Goal: Use online tool/utility: Utilize a website feature to perform a specific function

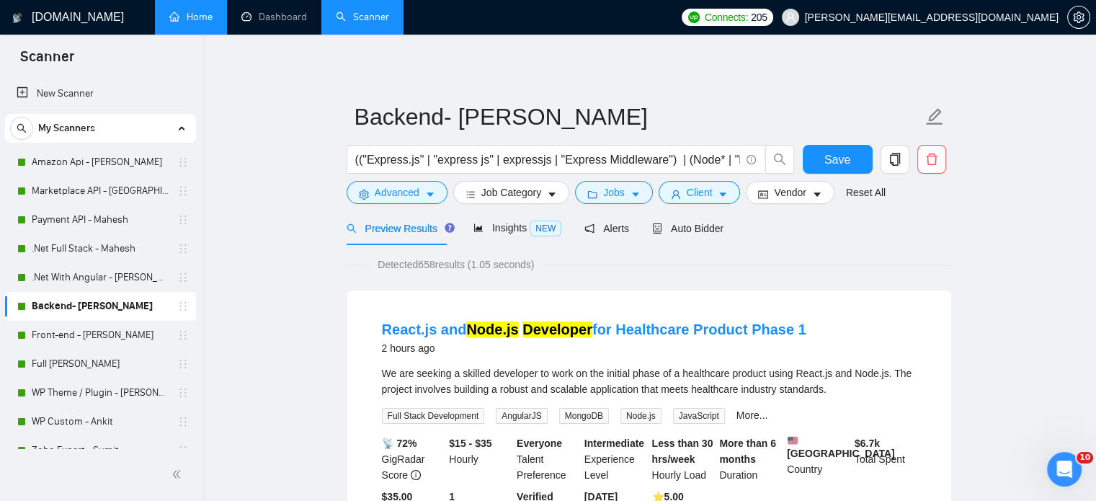
click at [193, 14] on link "Home" at bounding box center [190, 17] width 43 height 12
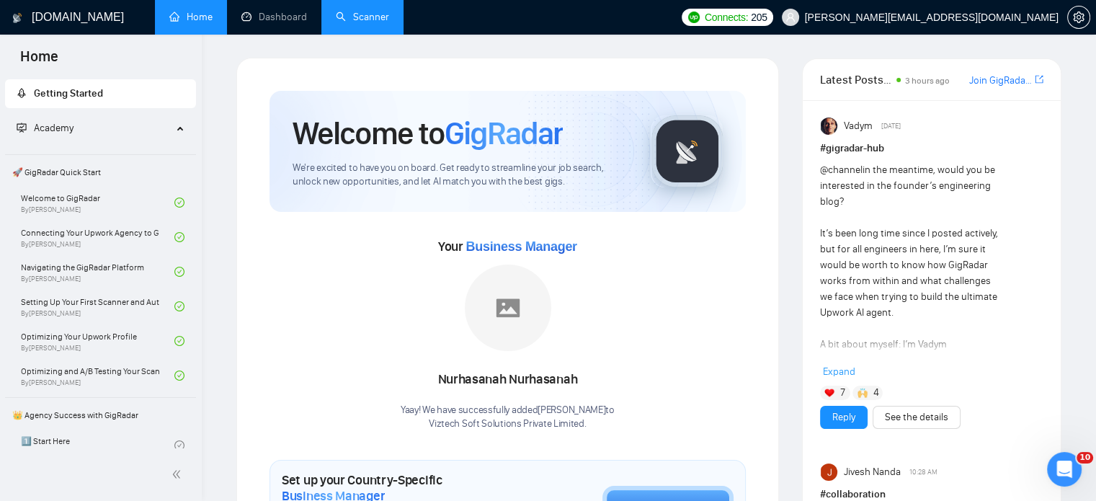
click at [368, 12] on link "Scanner" at bounding box center [362, 17] width 53 height 12
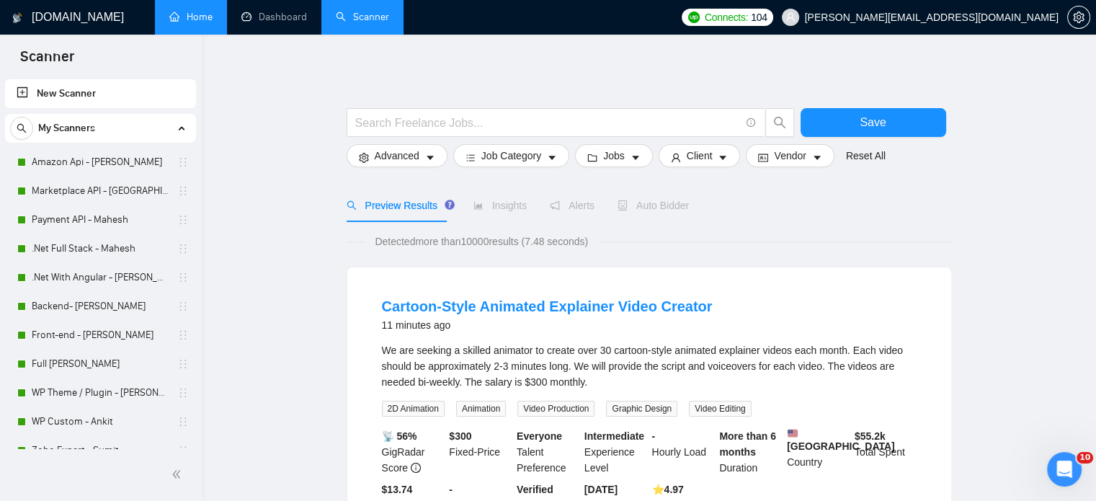
click at [204, 14] on link "Home" at bounding box center [190, 17] width 43 height 12
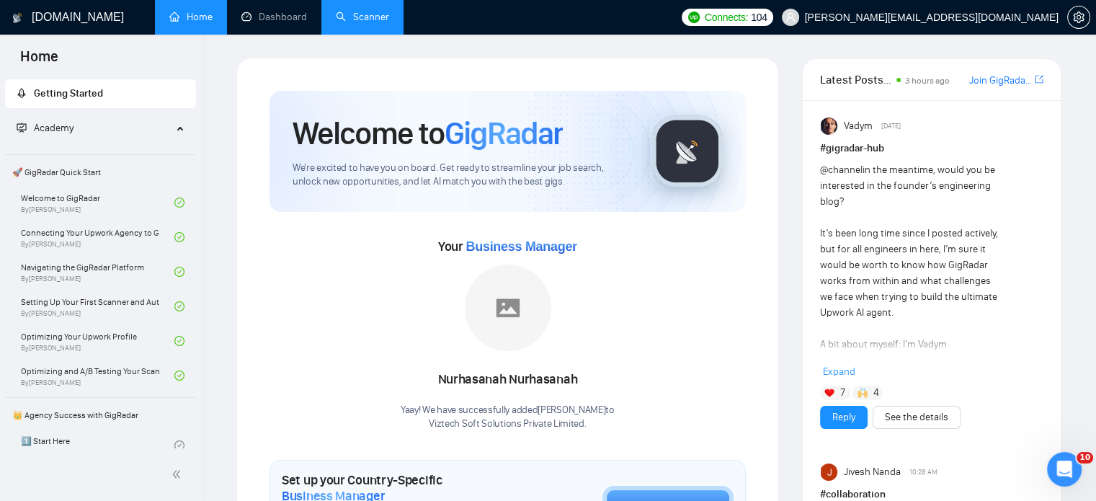
click at [357, 19] on link "Scanner" at bounding box center [362, 17] width 53 height 12
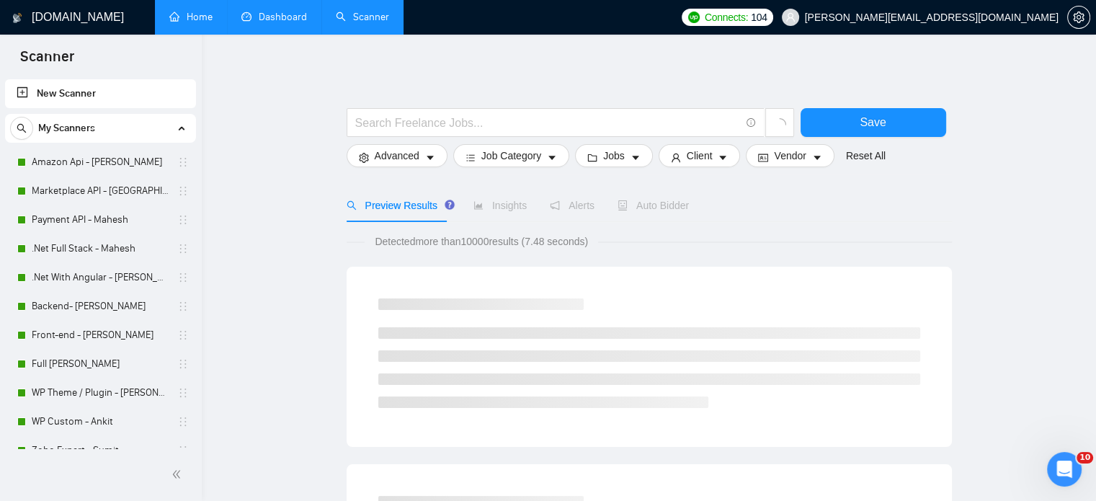
click at [279, 22] on link "Dashboard" at bounding box center [274, 17] width 66 height 12
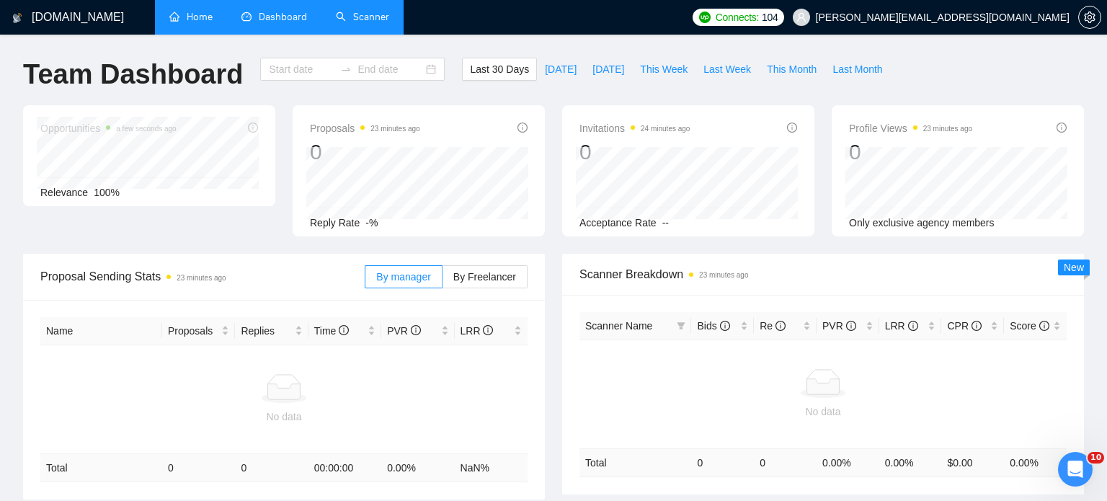
type input "2025-09-06"
type input "2025-10-06"
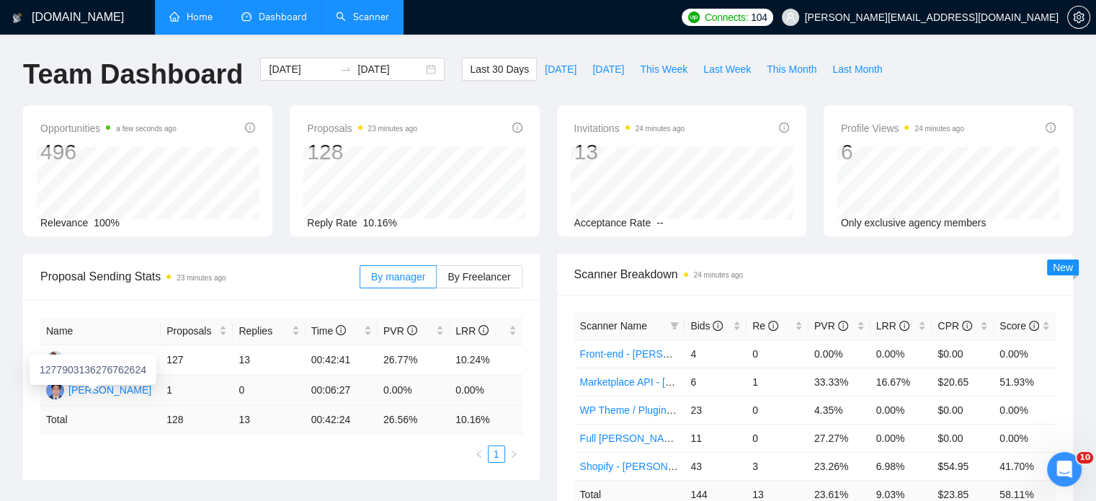
click at [83, 388] on div "Tushar Vaghani" at bounding box center [109, 390] width 83 height 16
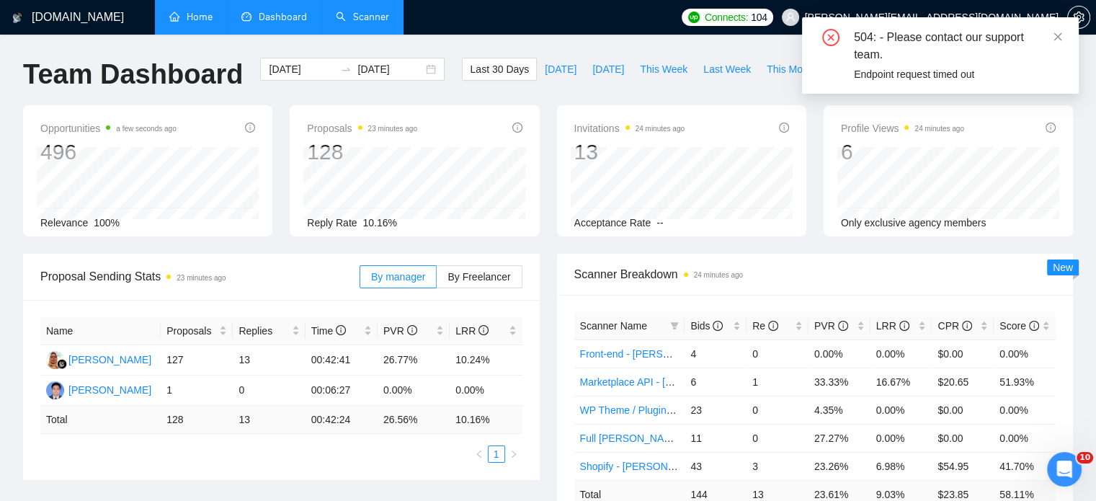
click at [1051, 40] on div "504: - Please contact our support team. Endpoint request timed out" at bounding box center [940, 55] width 277 height 76
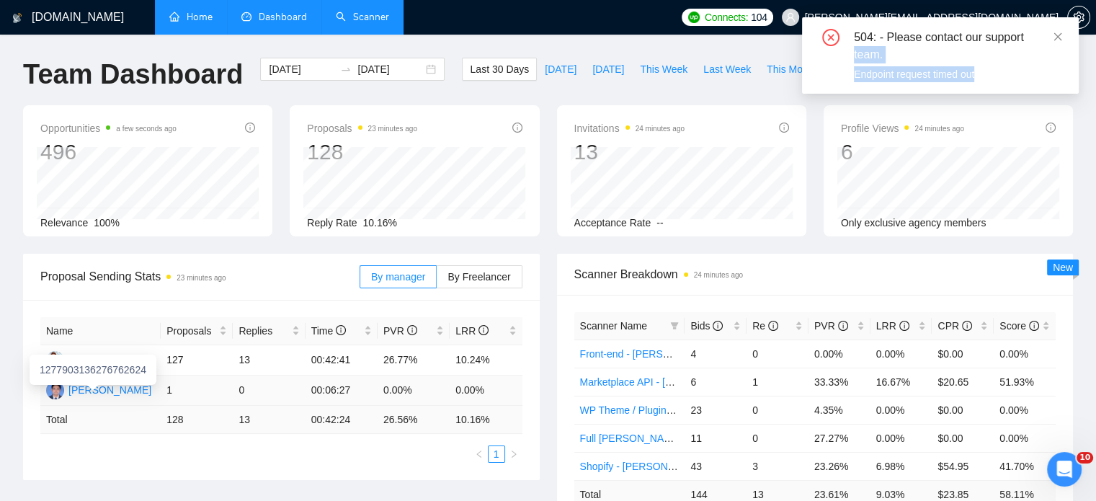
click at [116, 390] on div "Tushar Vaghani" at bounding box center [109, 390] width 83 height 16
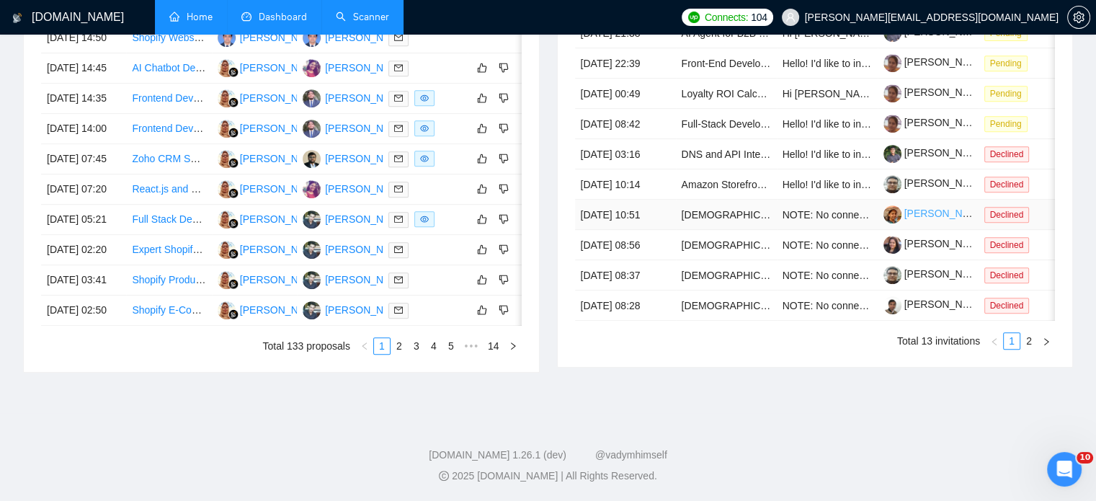
scroll to position [497, 0]
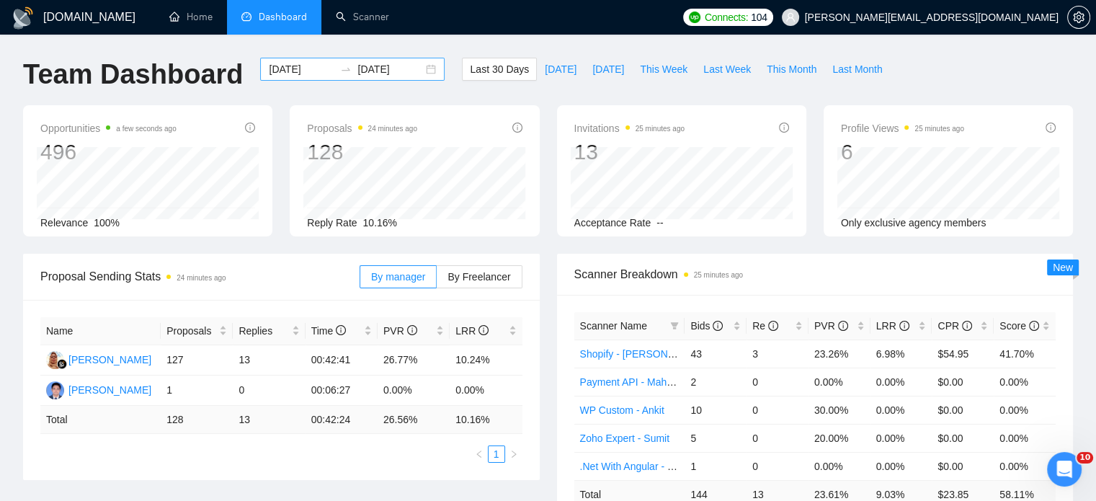
click at [418, 68] on div "2025-09-06 2025-10-06" at bounding box center [352, 69] width 185 height 23
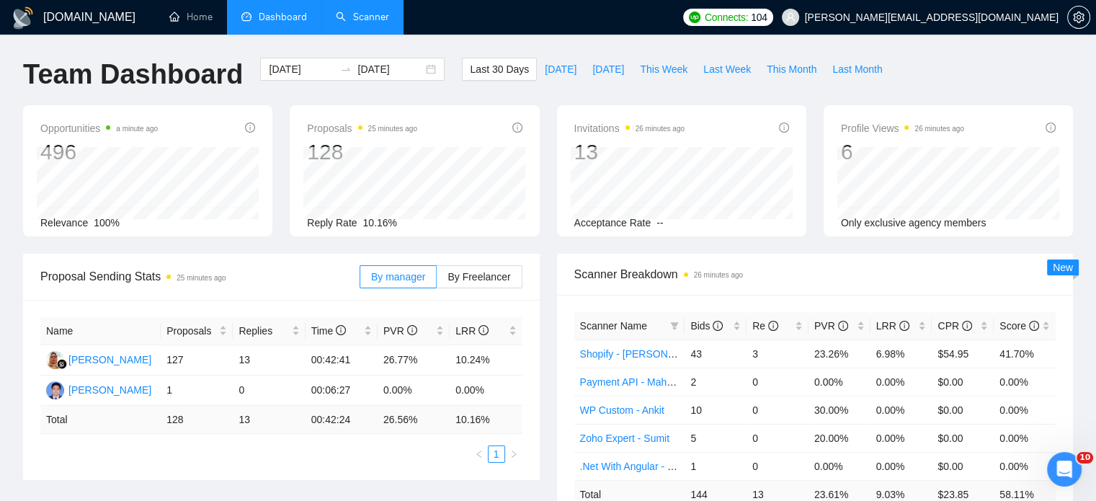
click at [368, 11] on link "Scanner" at bounding box center [362, 17] width 53 height 12
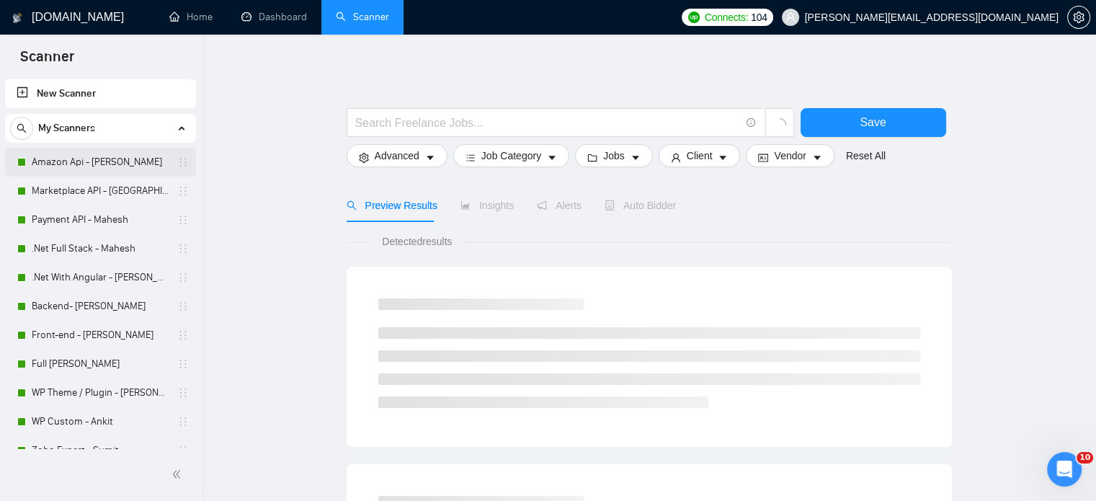
click at [56, 161] on link "Amazon Api - [PERSON_NAME]" at bounding box center [100, 162] width 137 height 29
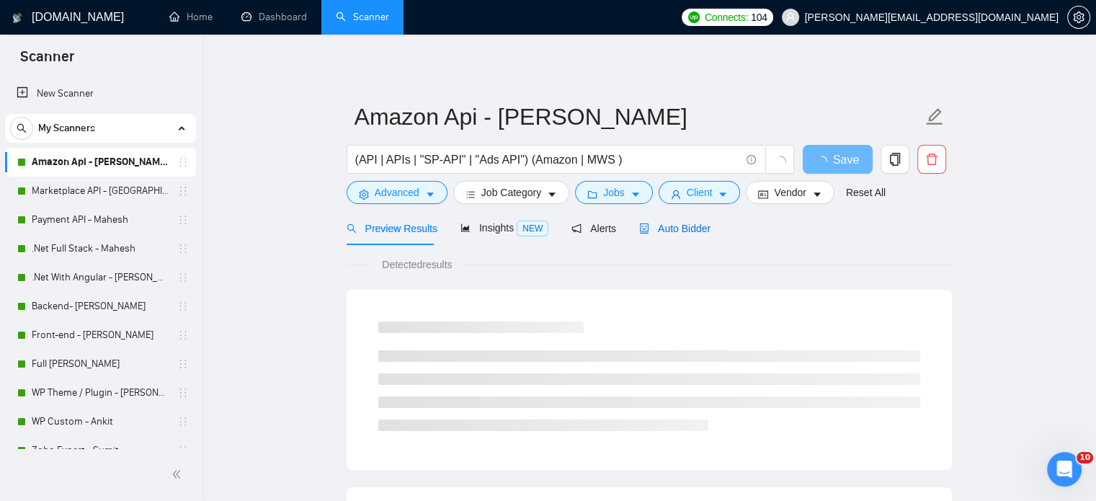
click at [666, 230] on span "Auto Bidder" at bounding box center [674, 229] width 71 height 12
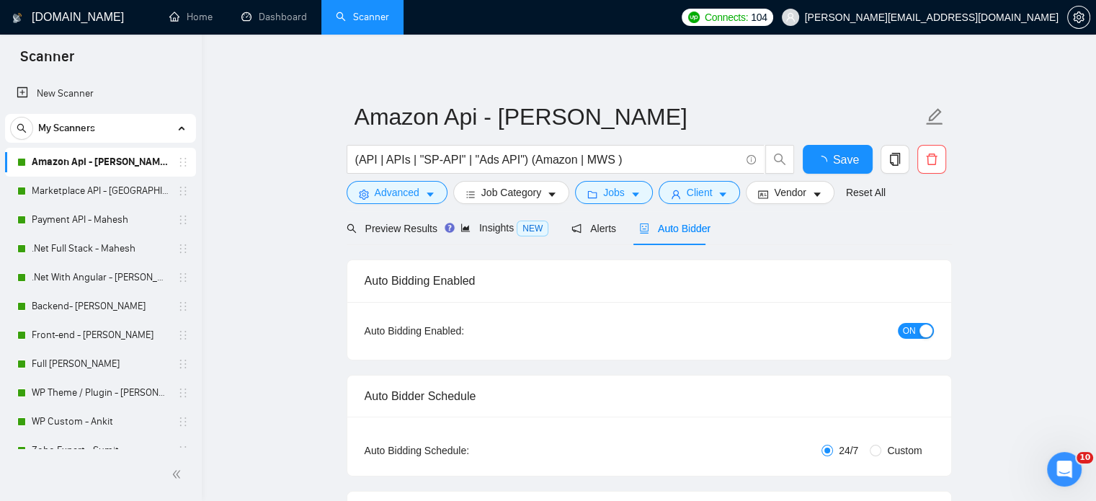
radio input "false"
radio input "true"
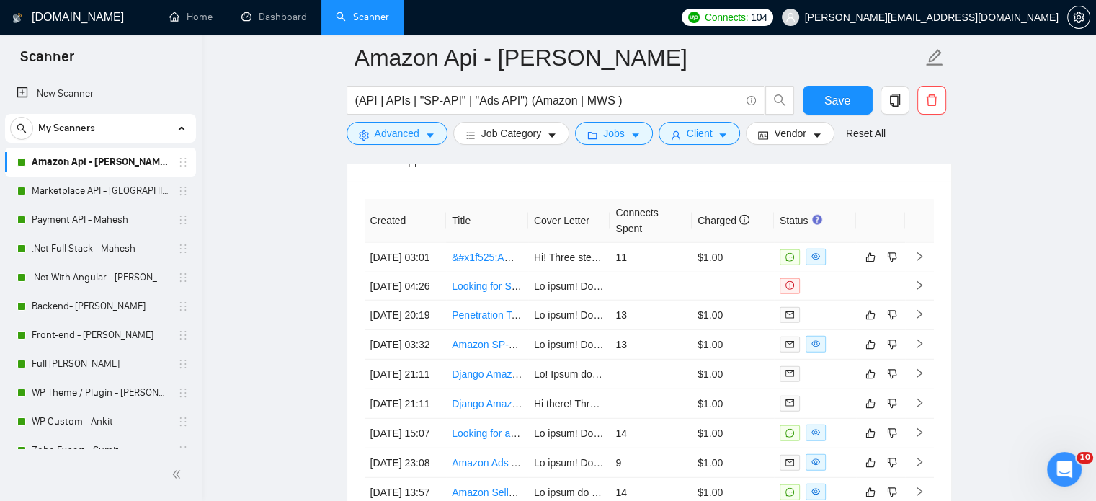
scroll to position [3820, 0]
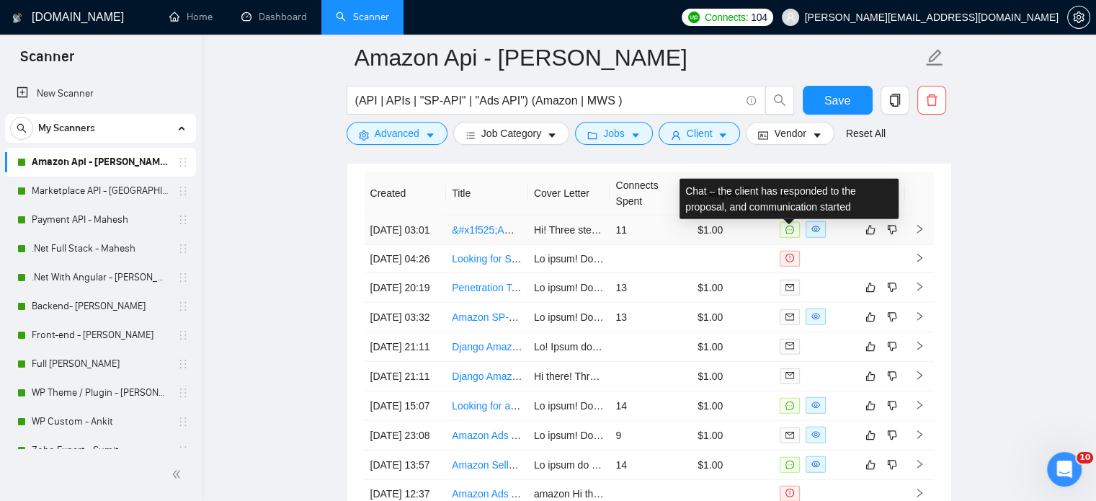
click at [789, 234] on icon "message" at bounding box center [790, 230] width 9 height 9
